Goal: Understand process/instructions: Learn how to perform a task or action

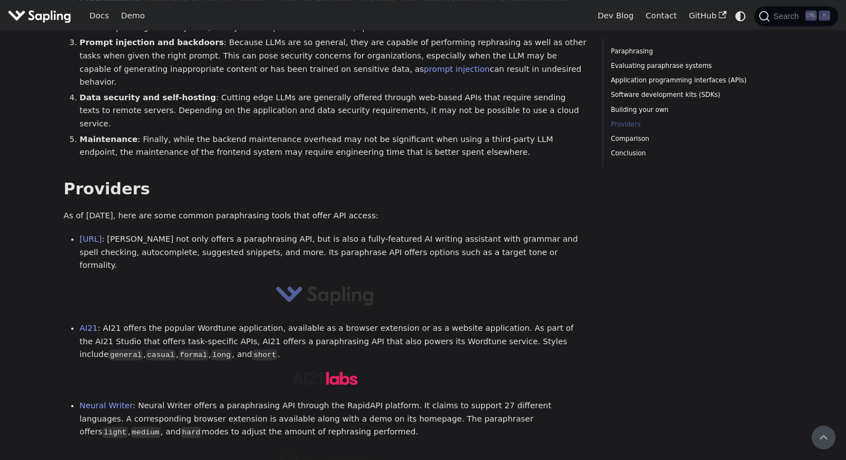
scroll to position [1146, 0]
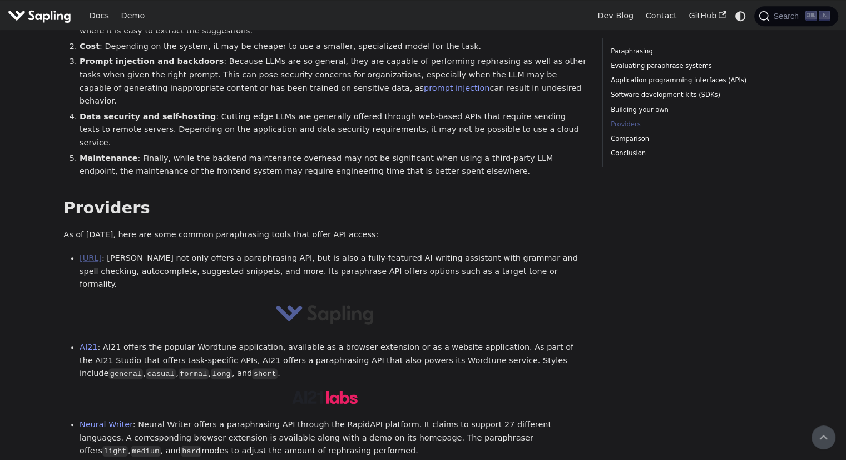
click at [102, 253] on link "[URL]" at bounding box center [91, 257] width 22 height 9
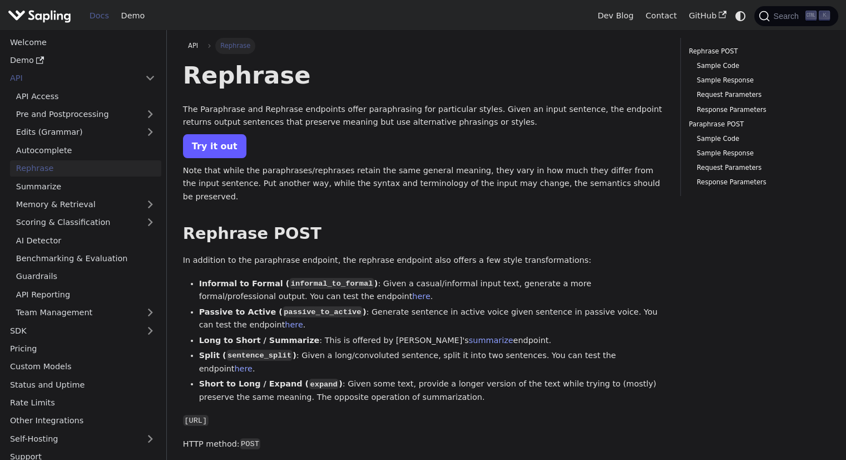
click at [226, 147] on link "Try it out" at bounding box center [214, 146] width 63 height 24
click at [215, 140] on link "Try it out" at bounding box center [214, 146] width 63 height 24
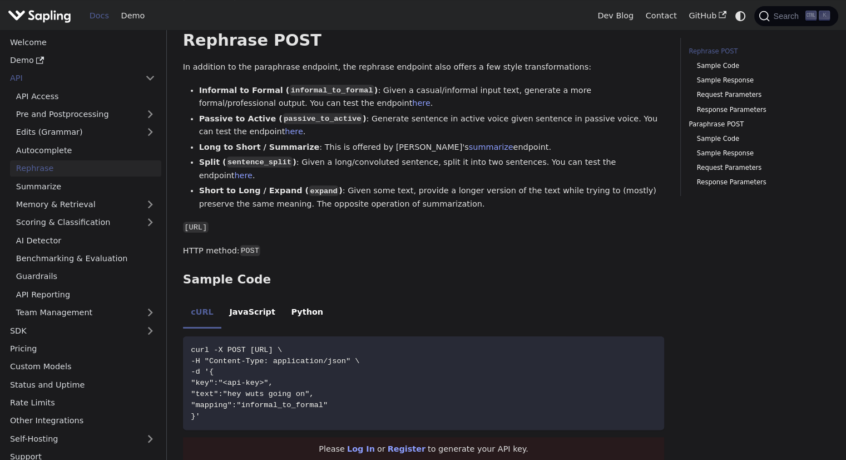
scroll to position [223, 0]
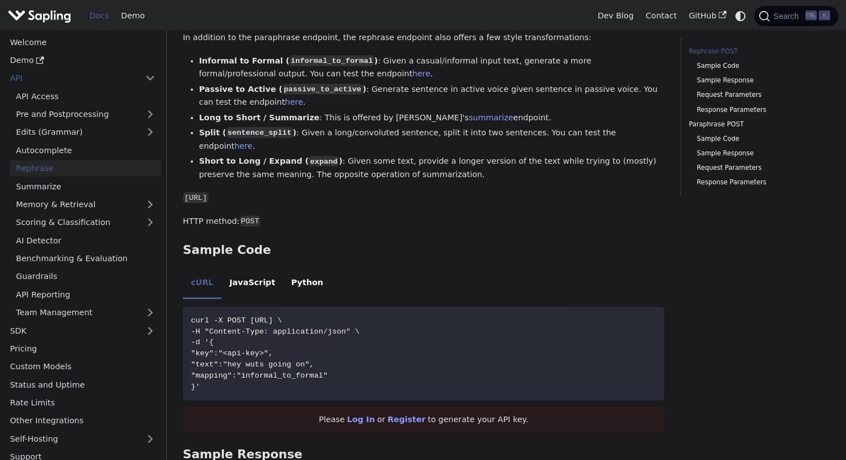
drag, startPoint x: 344, startPoint y: 173, endPoint x: 184, endPoint y: 171, distance: 160.3
click at [184, 192] on code "https://api.sapling.ai/api/v1/rephrase" at bounding box center [196, 197] width 26 height 11
copy code "https://api.sapling.ai/api/v1/rephrase"
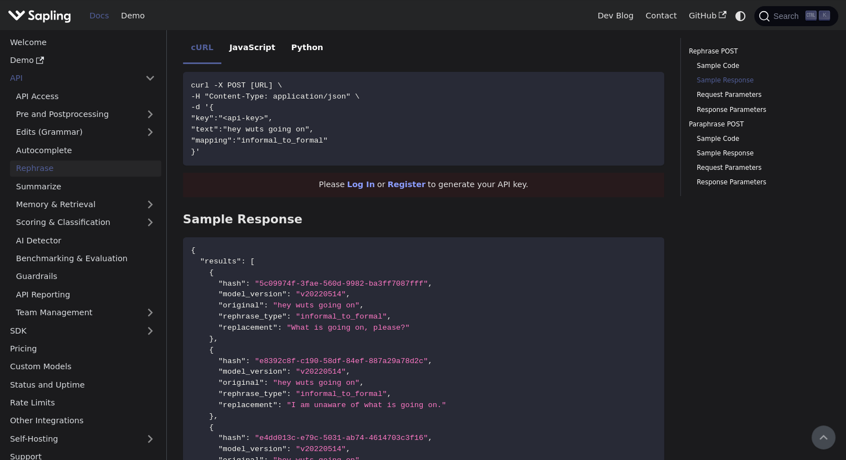
scroll to position [445, 0]
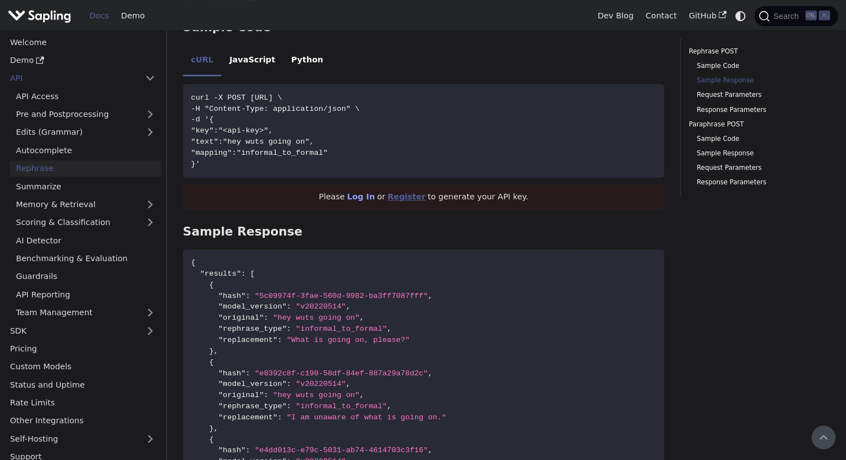
click at [399, 192] on link "Register" at bounding box center [407, 196] width 38 height 9
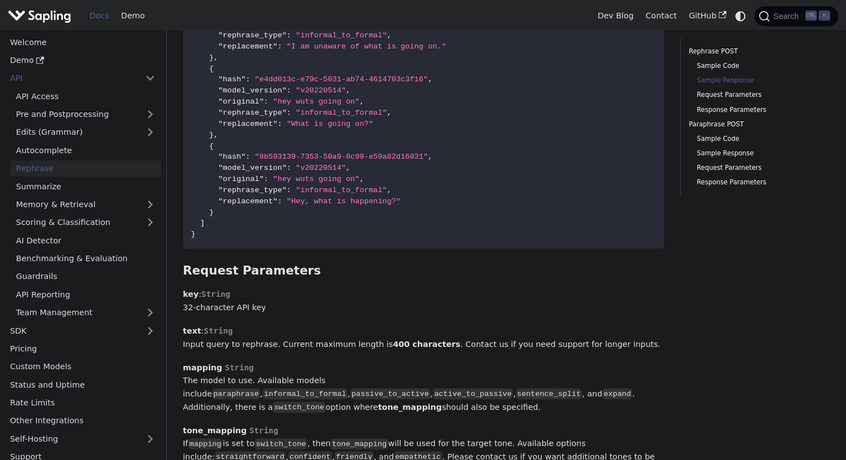
scroll to position [835, 0]
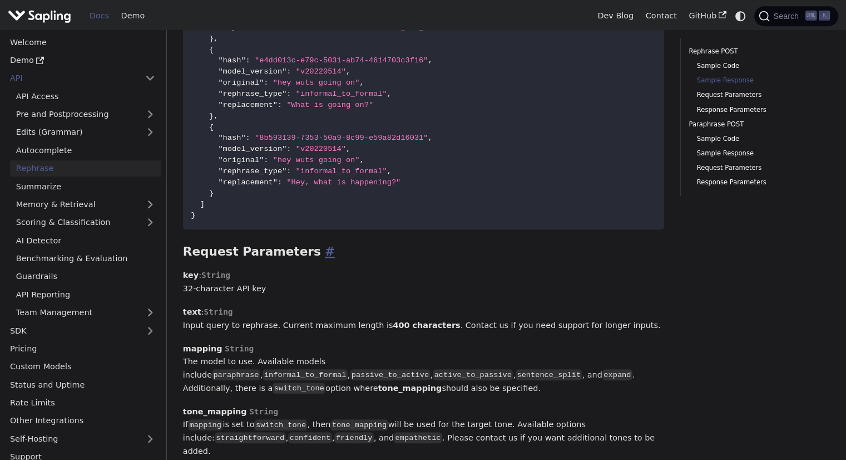
click at [321, 244] on link "​" at bounding box center [328, 251] width 14 height 14
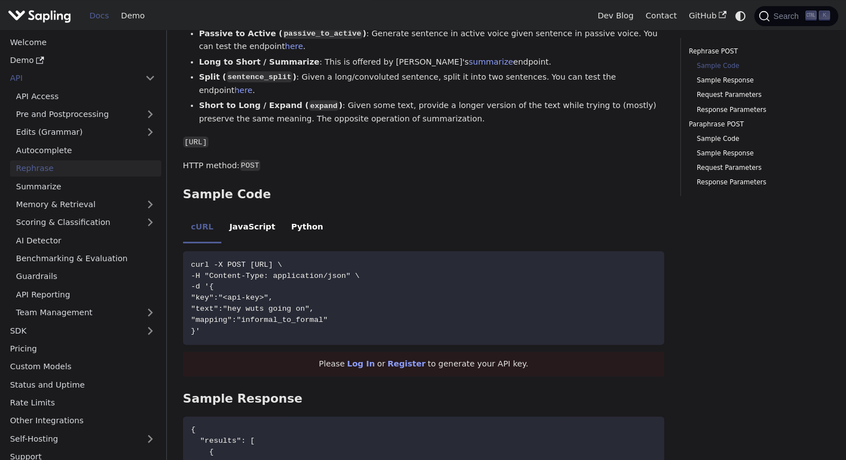
scroll to position [334, 0]
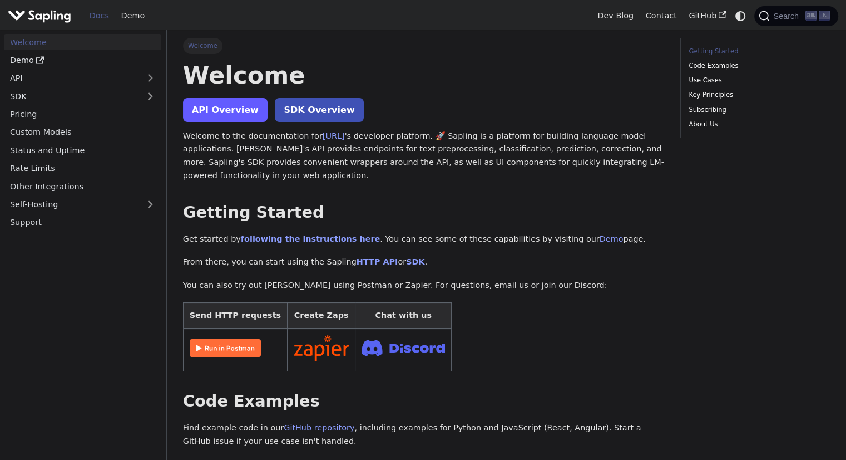
click at [230, 112] on link "API Overview" at bounding box center [225, 110] width 85 height 24
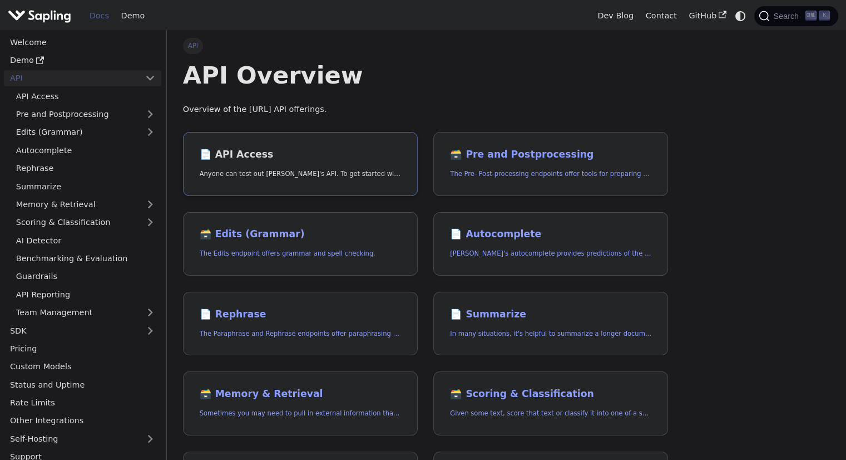
click at [241, 154] on h2 "📄️ API Access" at bounding box center [300, 155] width 201 height 12
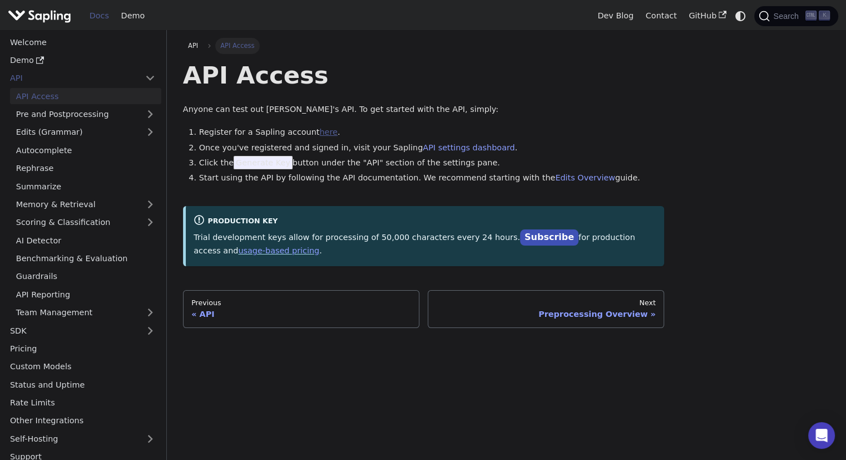
click at [320, 131] on link "here" at bounding box center [328, 131] width 18 height 9
